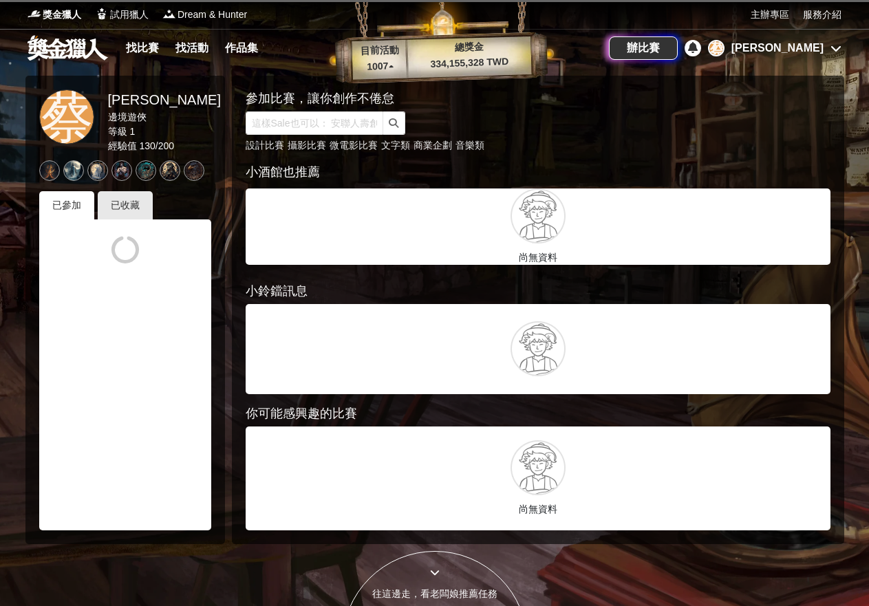
click at [795, 46] on div "[PERSON_NAME]" at bounding box center [777, 48] width 92 height 17
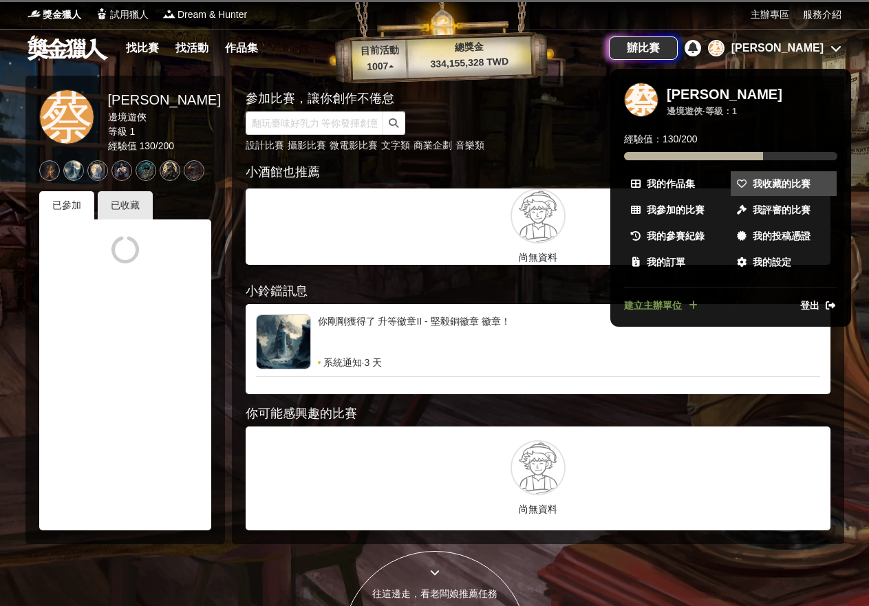
click at [784, 183] on span "我收藏的比賽" at bounding box center [782, 184] width 58 height 14
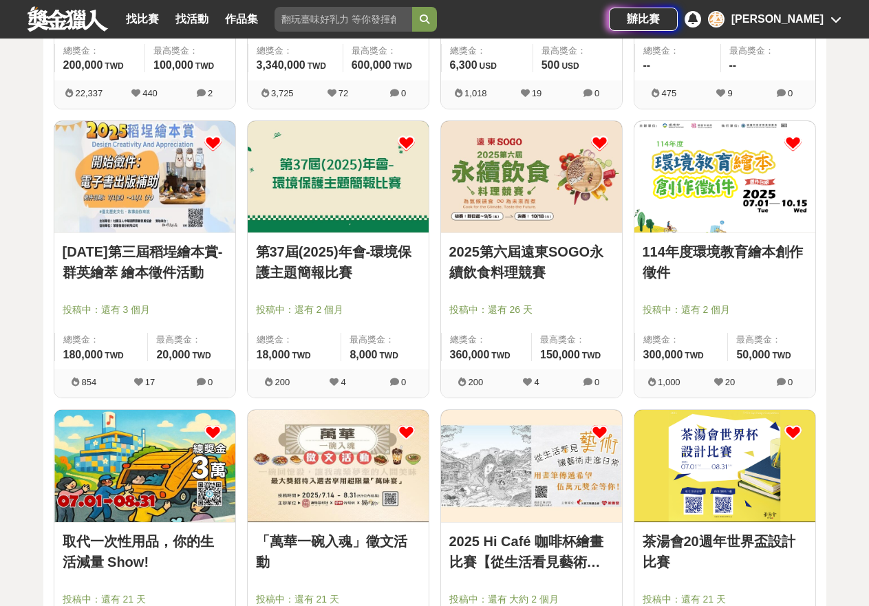
scroll to position [1170, 0]
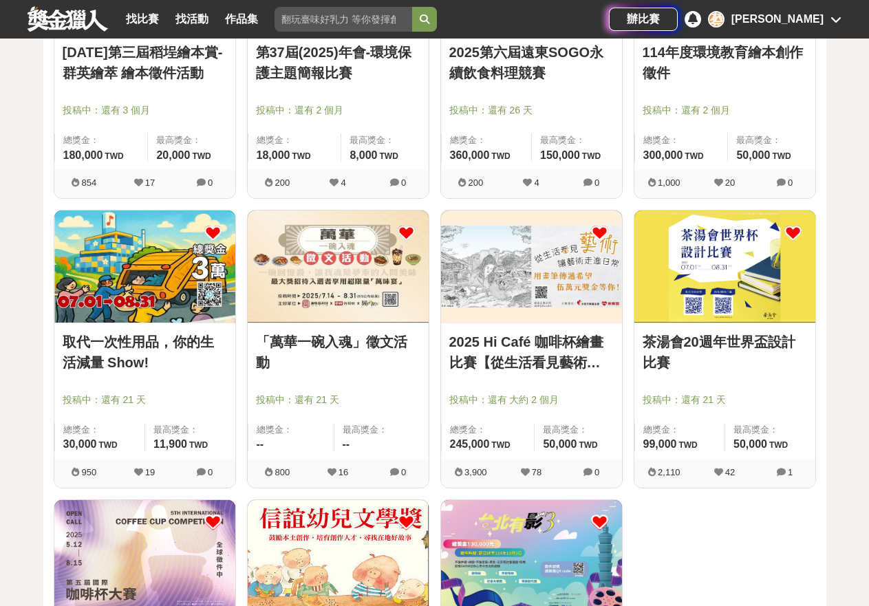
click at [349, 303] on img at bounding box center [338, 266] width 181 height 111
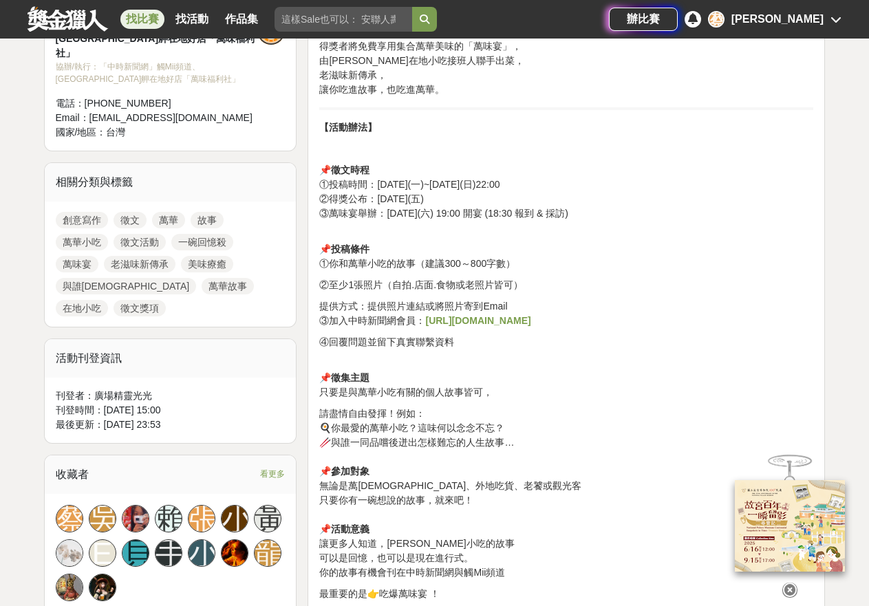
scroll to position [546, 0]
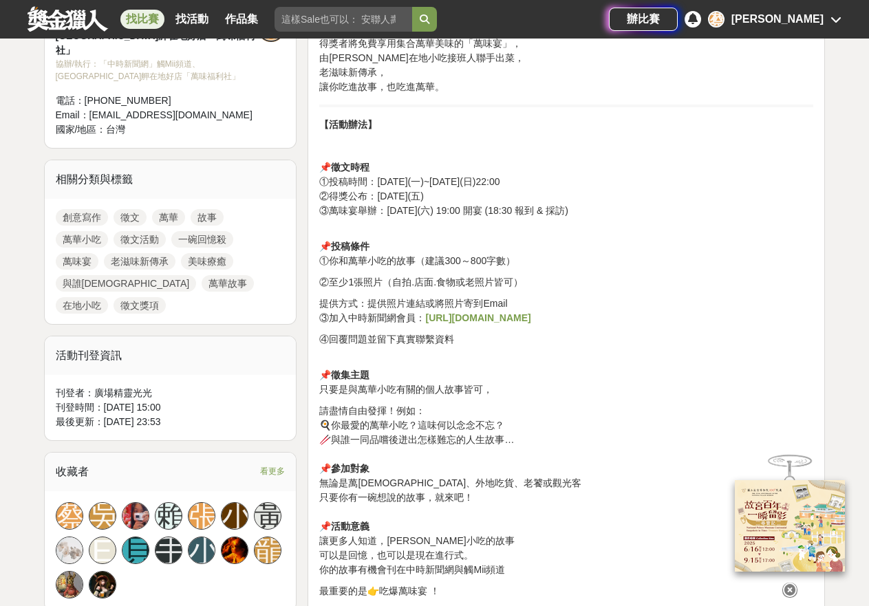
click at [744, 223] on div "萬華一碗入魂 🍜 徵文活動 🦪 一碗回憶殺，讓我魂縈夢牽的人間美味 誠摯邀請您寫下與萬華小吃的一段故事。 聊聊您如何發現這道料理？與誰一同品嚐？ 甚至這道美味…" at bounding box center [566, 453] width 494 height 1051
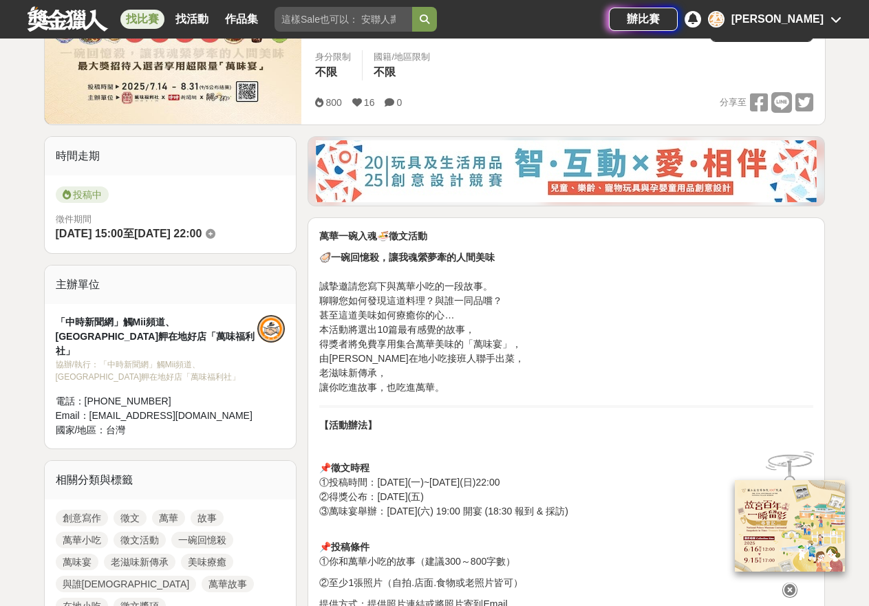
scroll to position [0, 0]
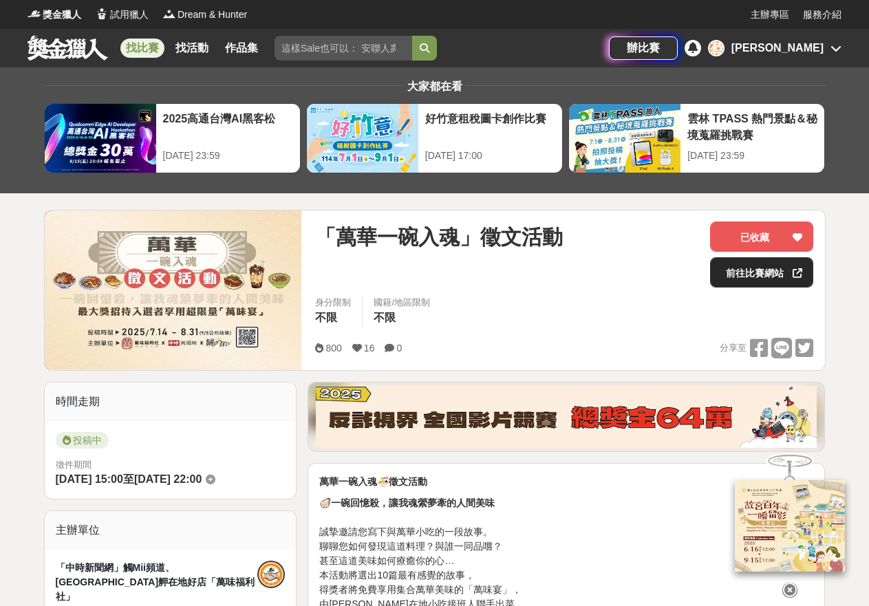
drag, startPoint x: 763, startPoint y: 272, endPoint x: 799, endPoint y: 281, distance: 37.7
click at [763, 272] on link "前往比賽網站" at bounding box center [761, 272] width 103 height 30
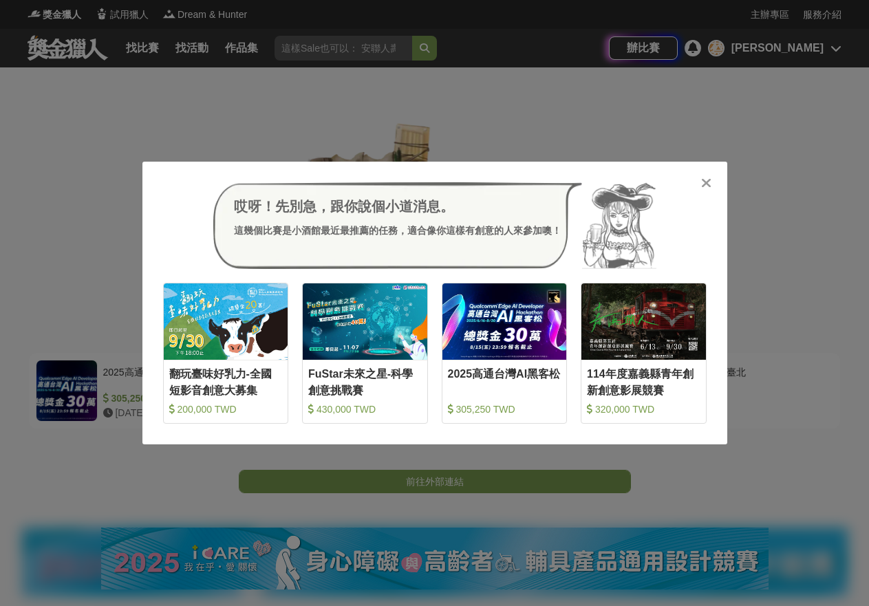
click at [703, 181] on icon at bounding box center [706, 183] width 10 height 14
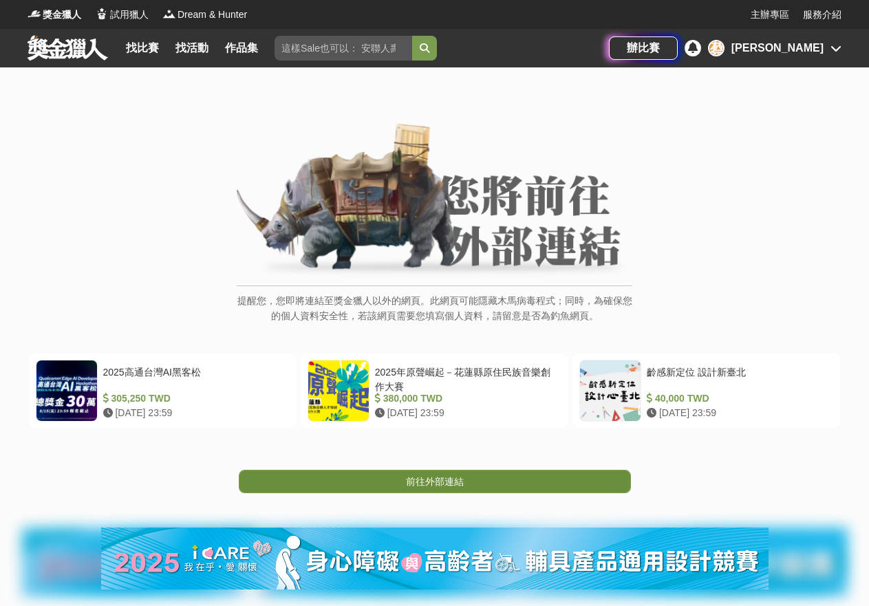
drag, startPoint x: 505, startPoint y: 487, endPoint x: 566, endPoint y: 487, distance: 60.5
click at [507, 486] on link "前往外部連結" at bounding box center [435, 481] width 392 height 23
